Goal: Navigation & Orientation: Find specific page/section

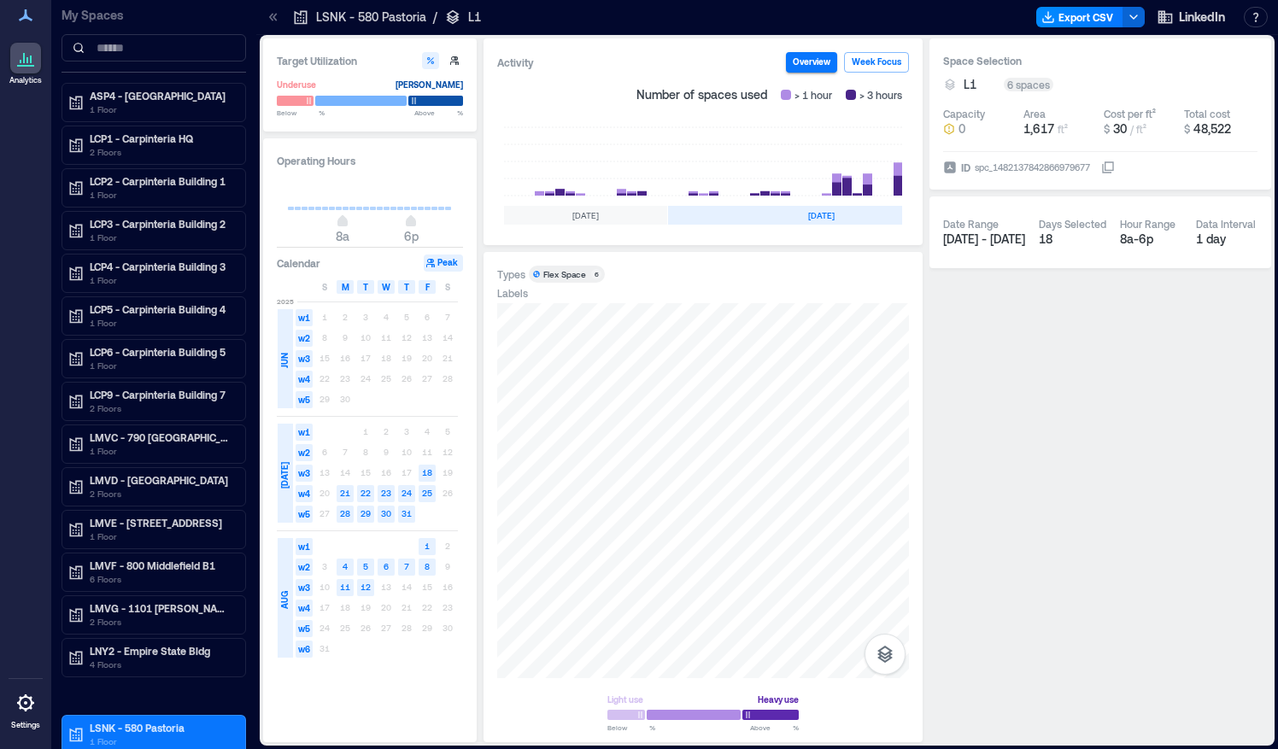
scroll to position [0, 524]
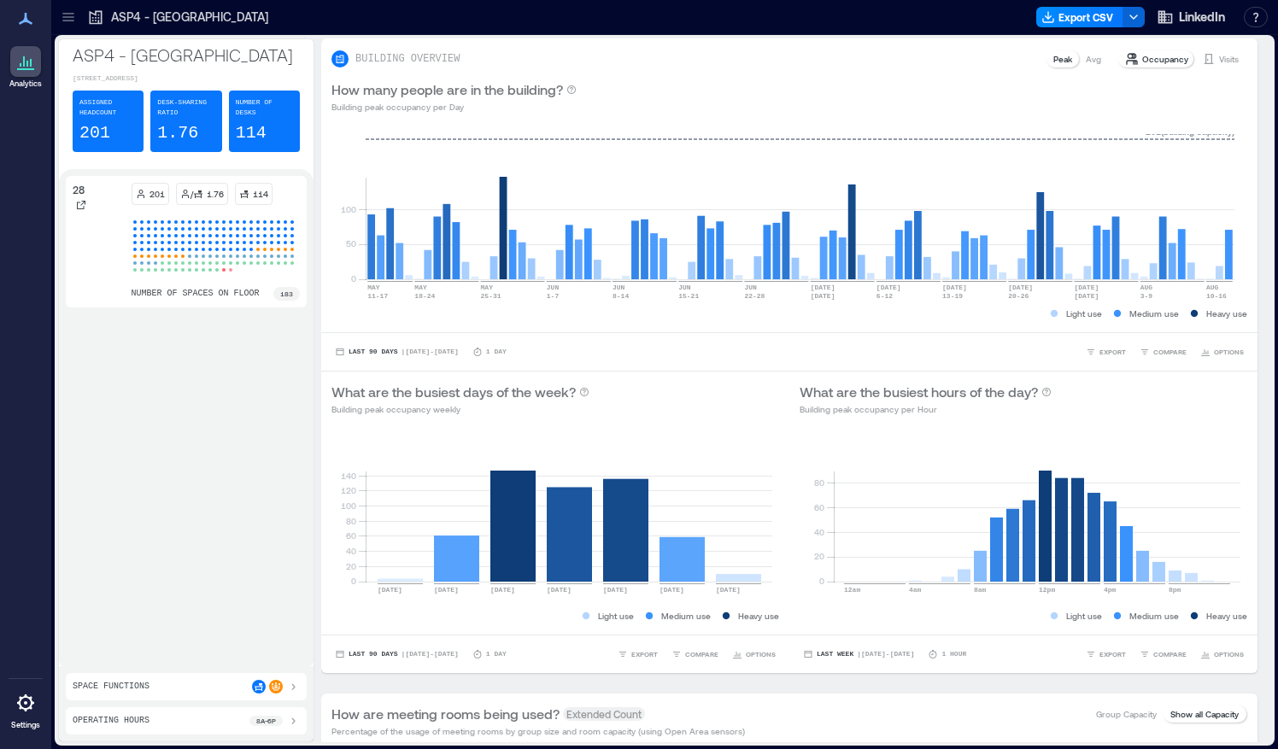
click at [61, 16] on icon at bounding box center [68, 17] width 17 height 17
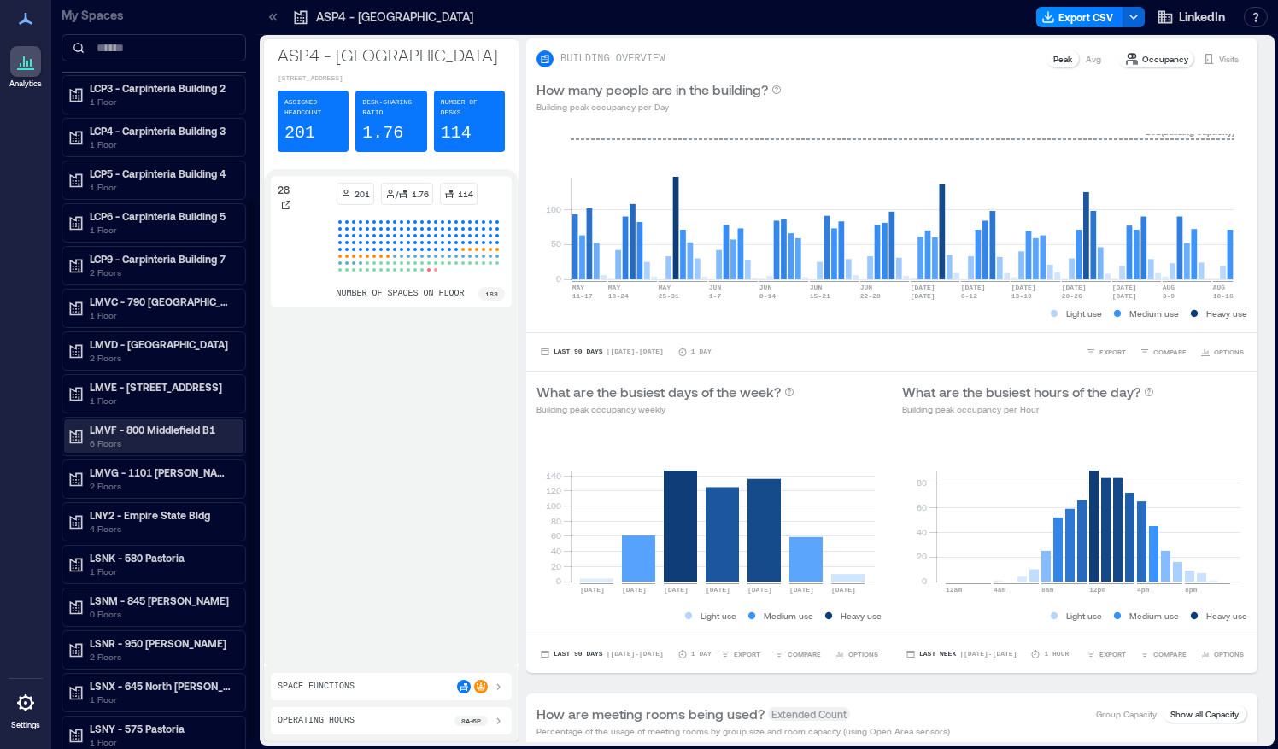
scroll to position [278, 0]
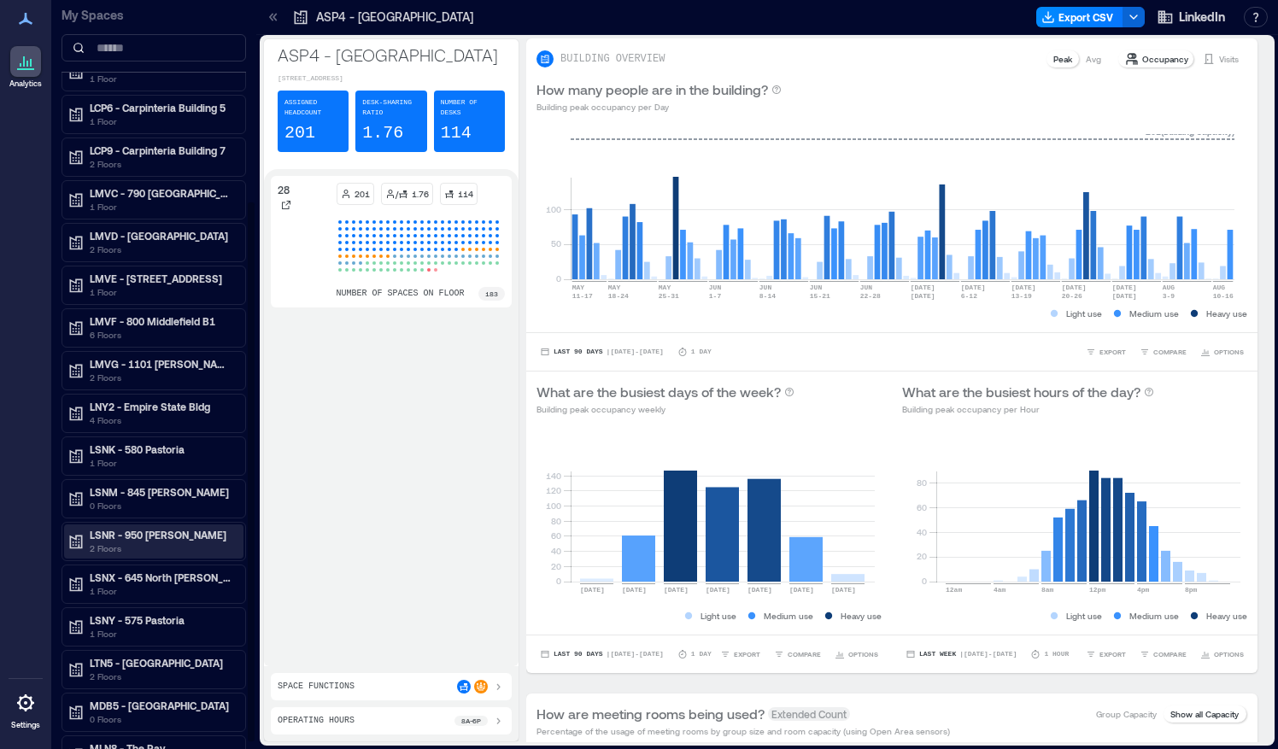
click at [168, 529] on p "LSNR - 950 [PERSON_NAME]" at bounding box center [161, 535] width 143 height 14
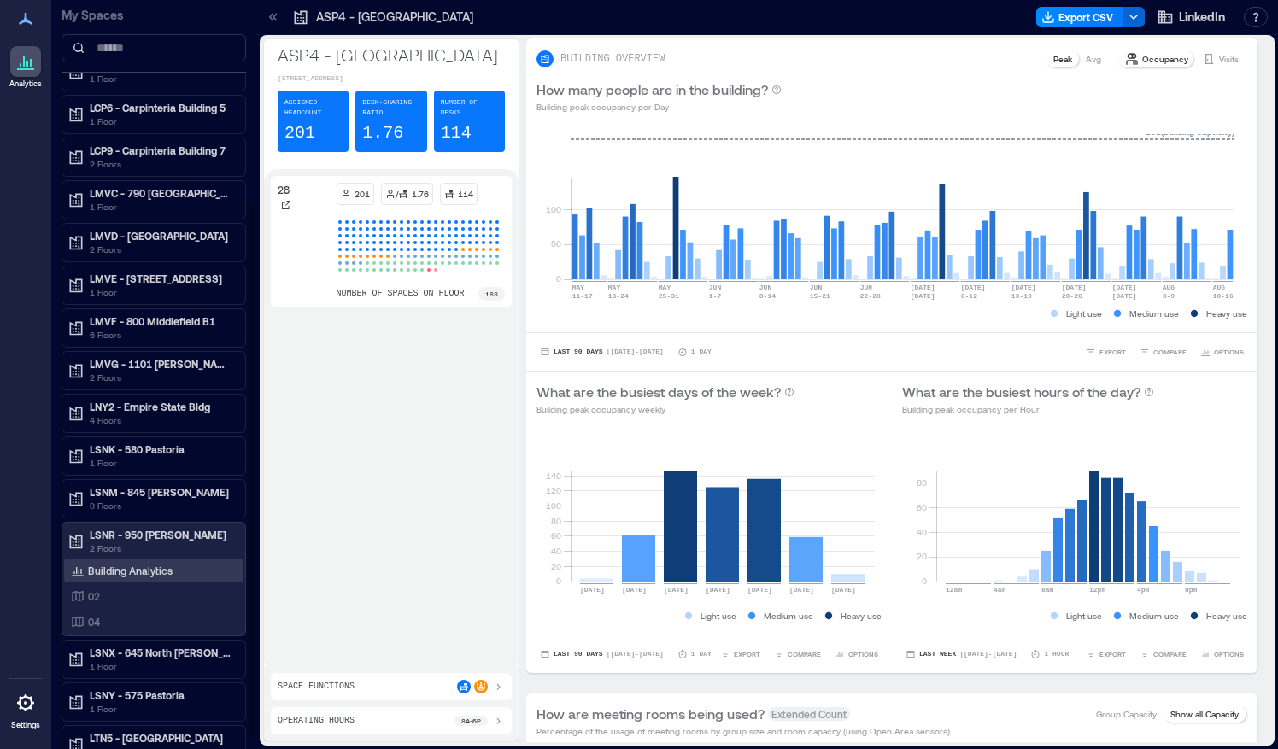
click at [157, 564] on p "Building Analytics" at bounding box center [130, 571] width 85 height 14
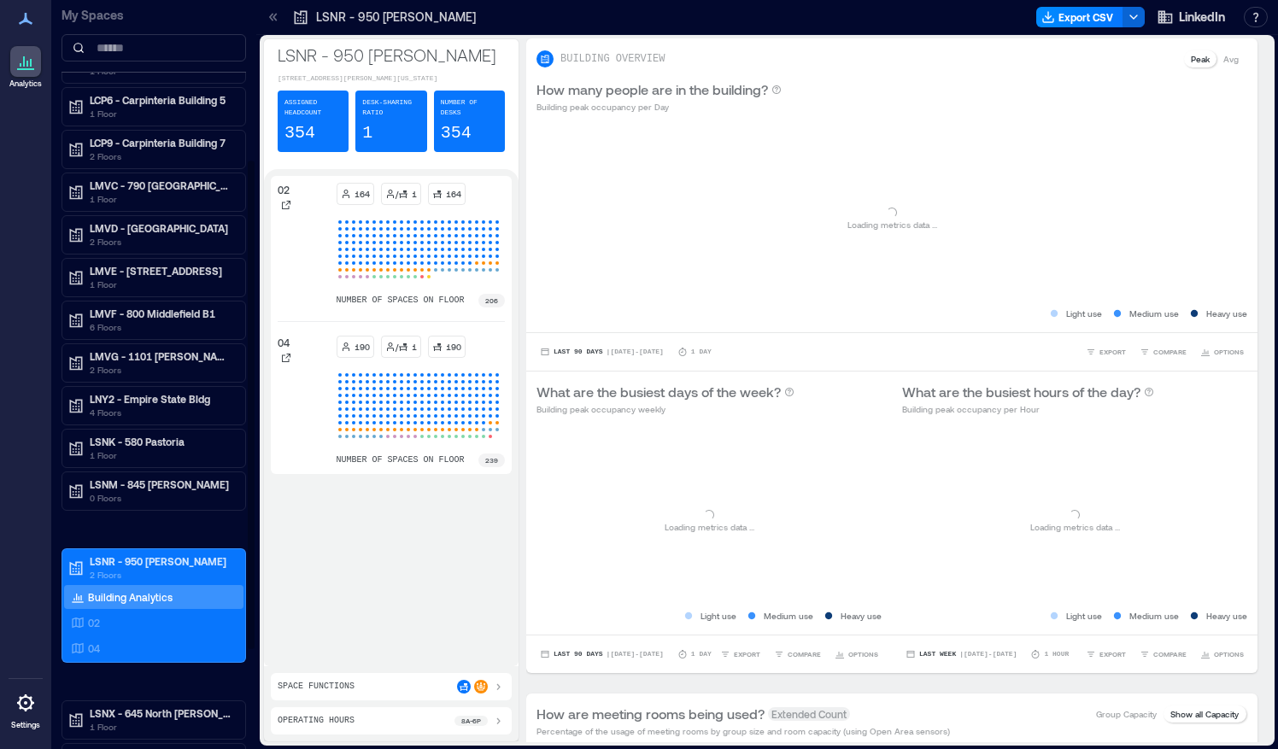
scroll to position [244, 0]
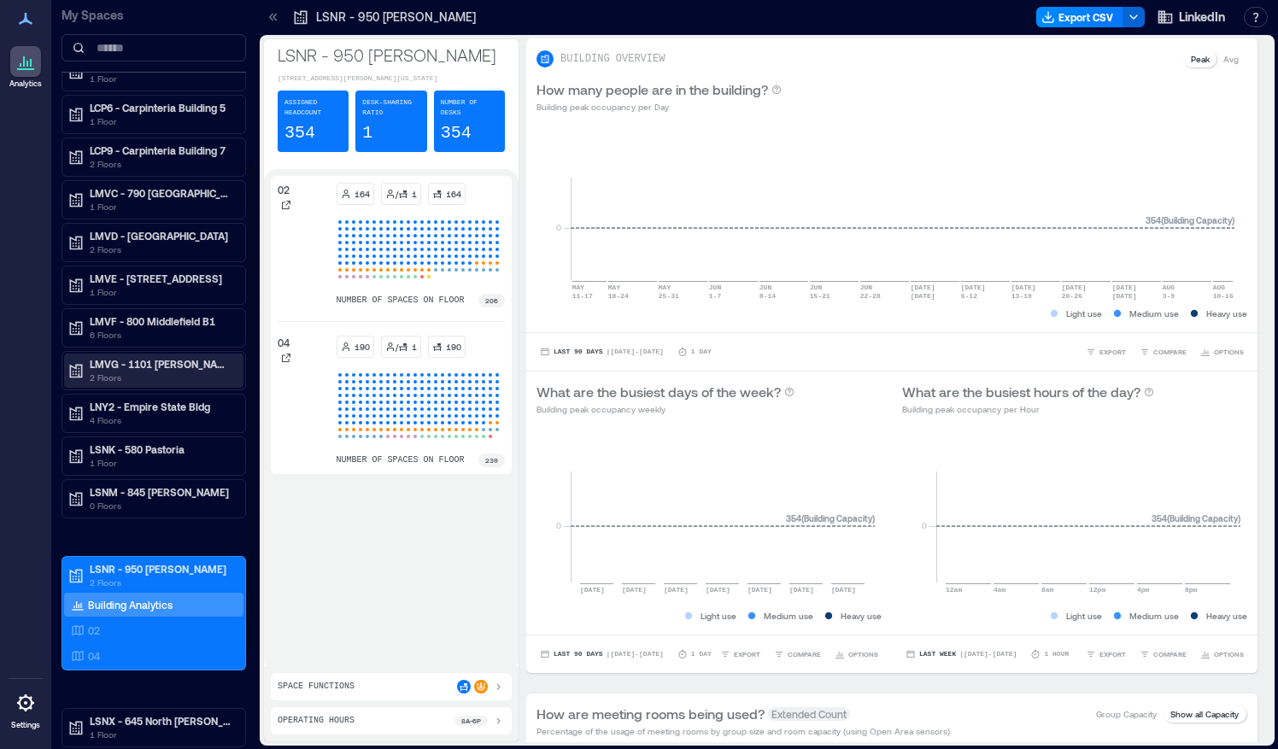
click at [152, 371] on p "2 Floors" at bounding box center [161, 378] width 143 height 14
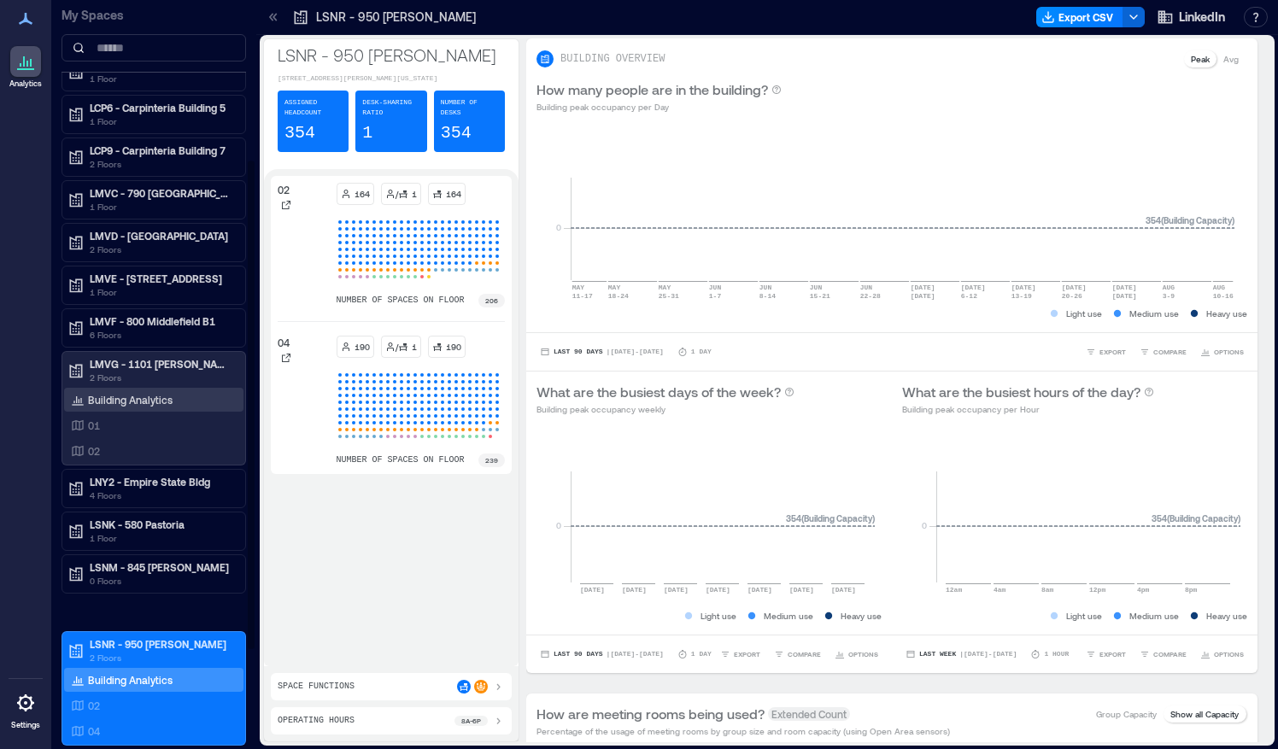
click at [151, 393] on p "Building Analytics" at bounding box center [130, 400] width 85 height 14
